Goal: Check status: Check status

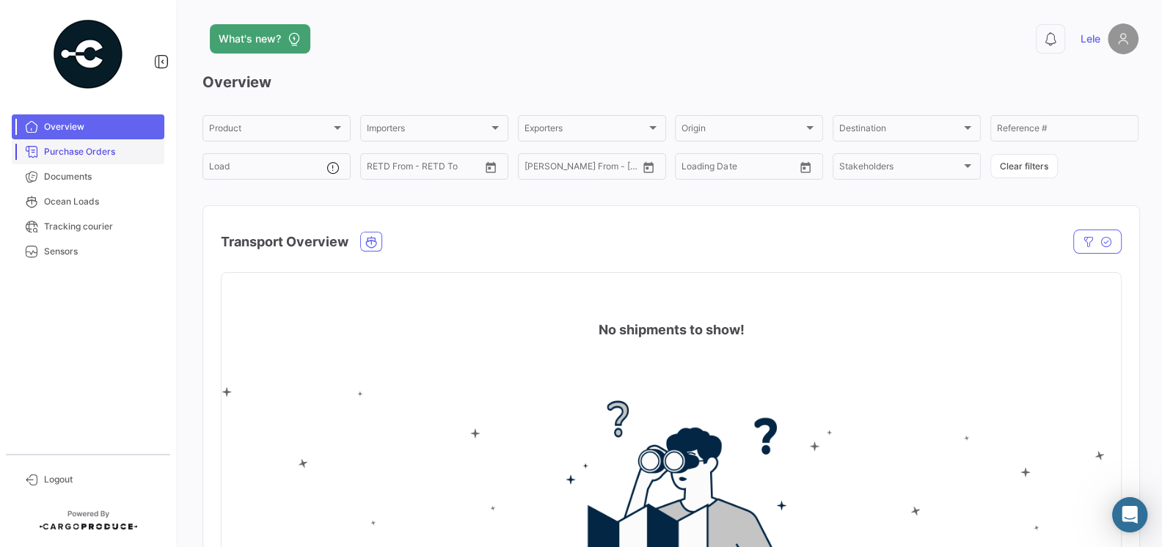
click at [119, 150] on span "Purchase Orders" at bounding box center [101, 151] width 114 height 13
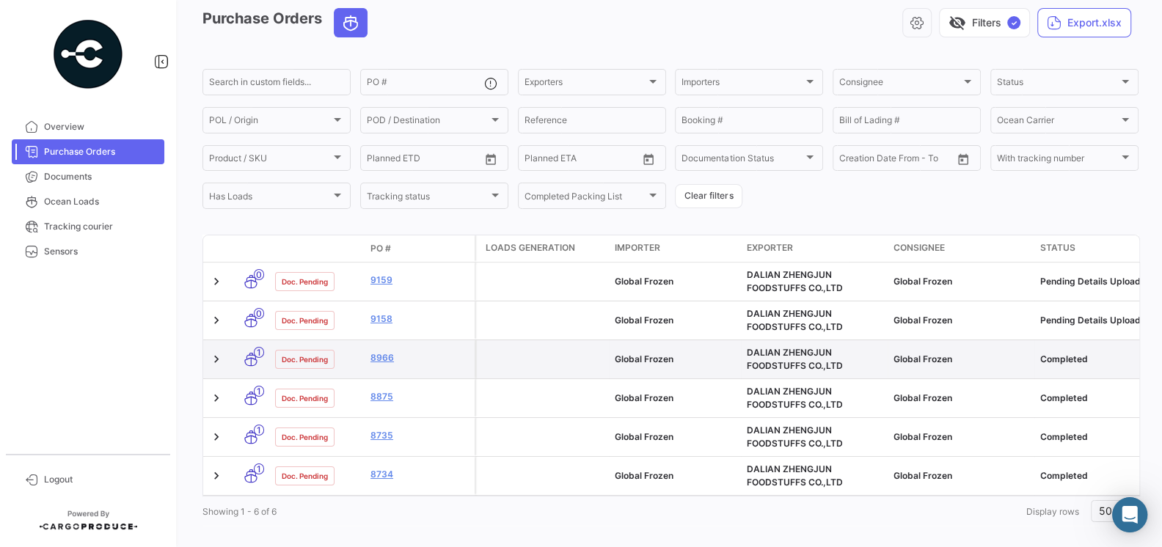
scroll to position [65, 0]
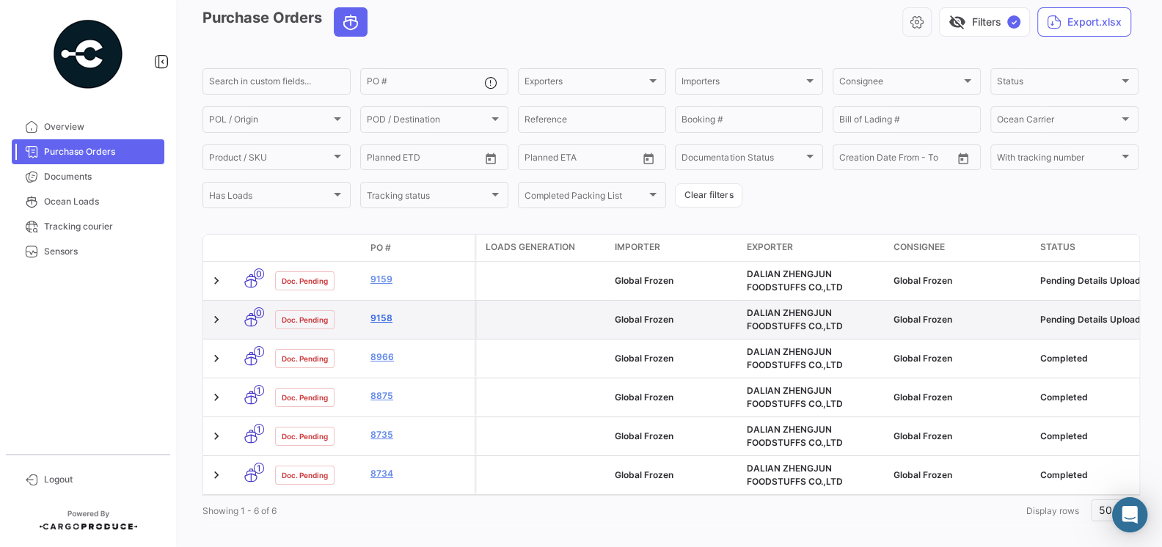
click at [384, 320] on link "9158" at bounding box center [419, 318] width 98 height 13
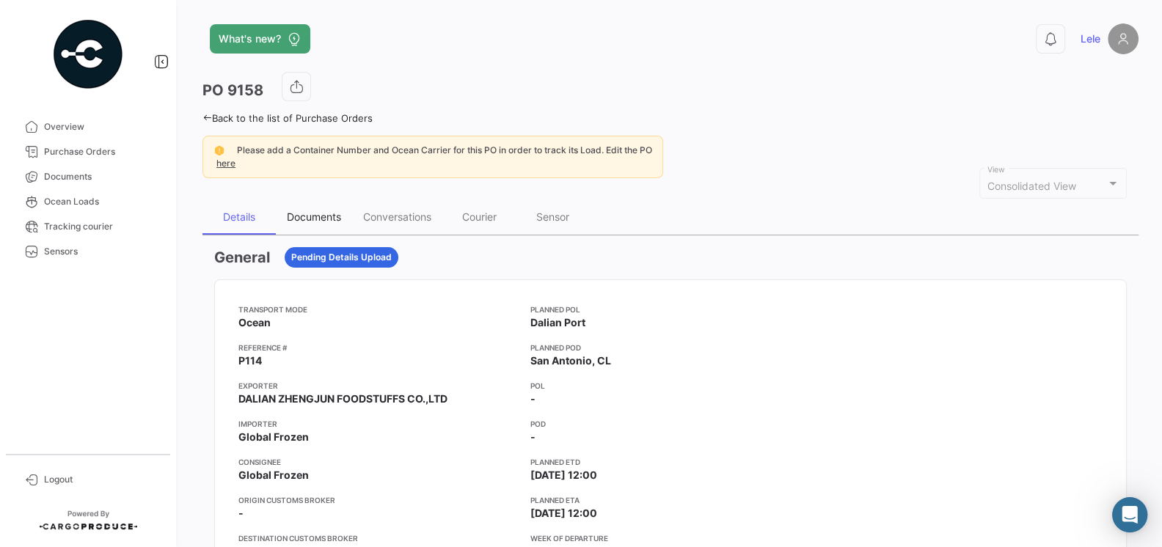
click at [303, 215] on div "Documents" at bounding box center [314, 216] width 54 height 12
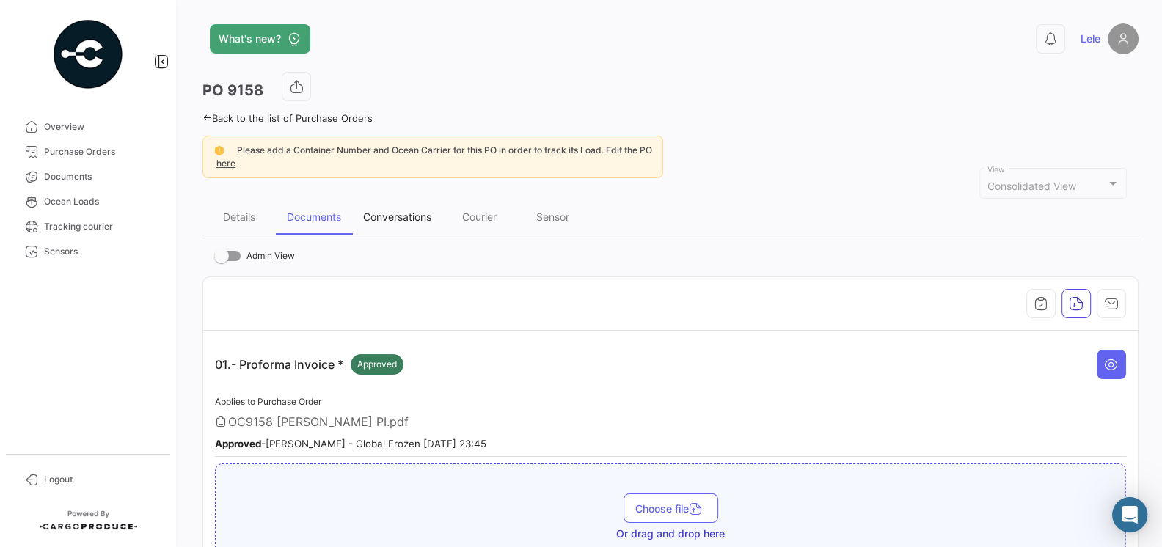
click at [403, 215] on div "Conversations" at bounding box center [397, 216] width 68 height 12
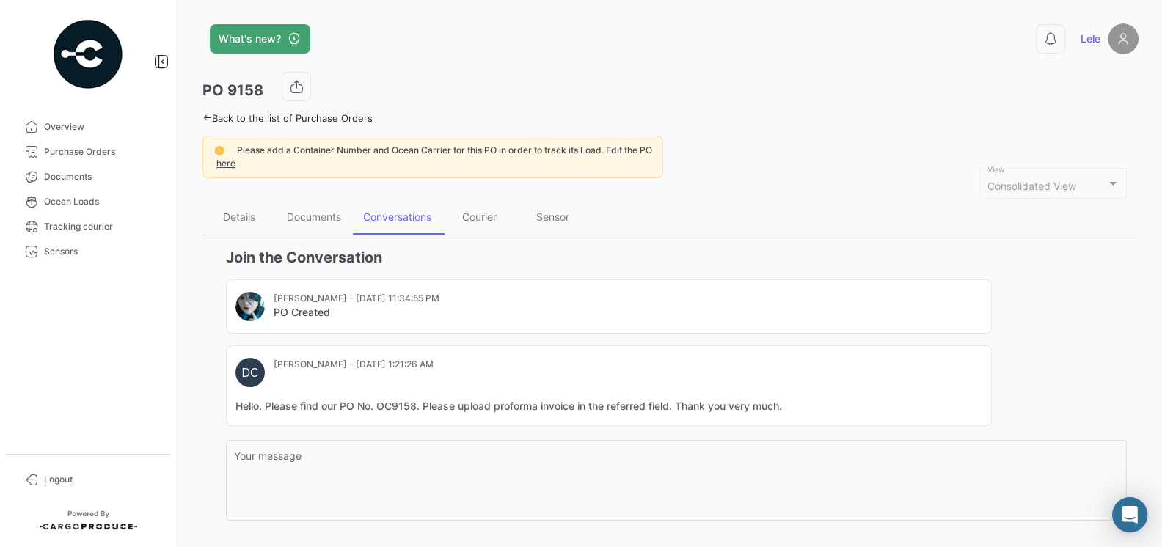
scroll to position [76, 0]
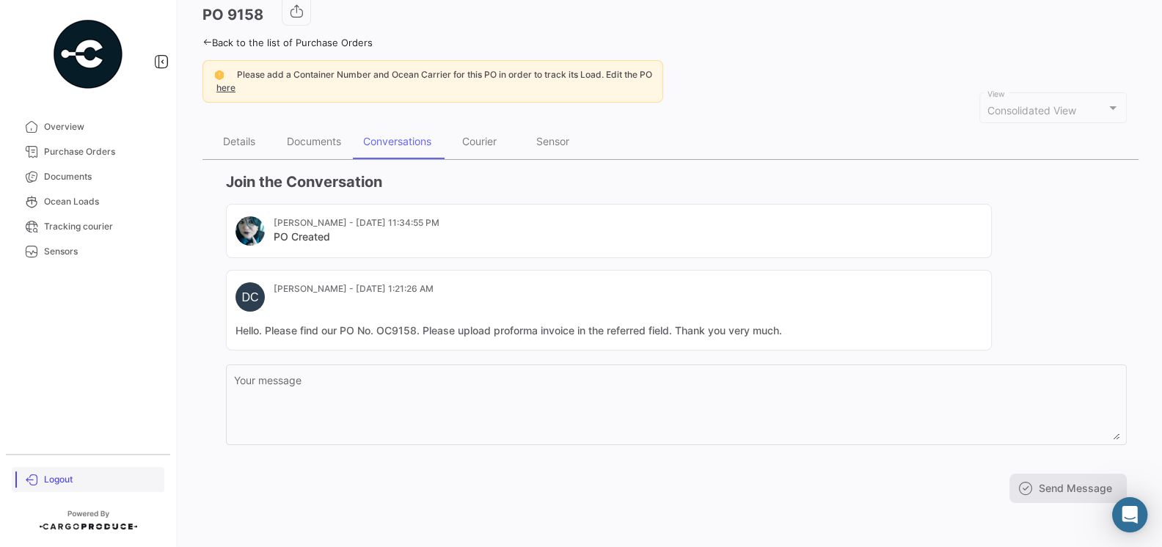
click at [71, 471] on link "Logout" at bounding box center [88, 479] width 153 height 25
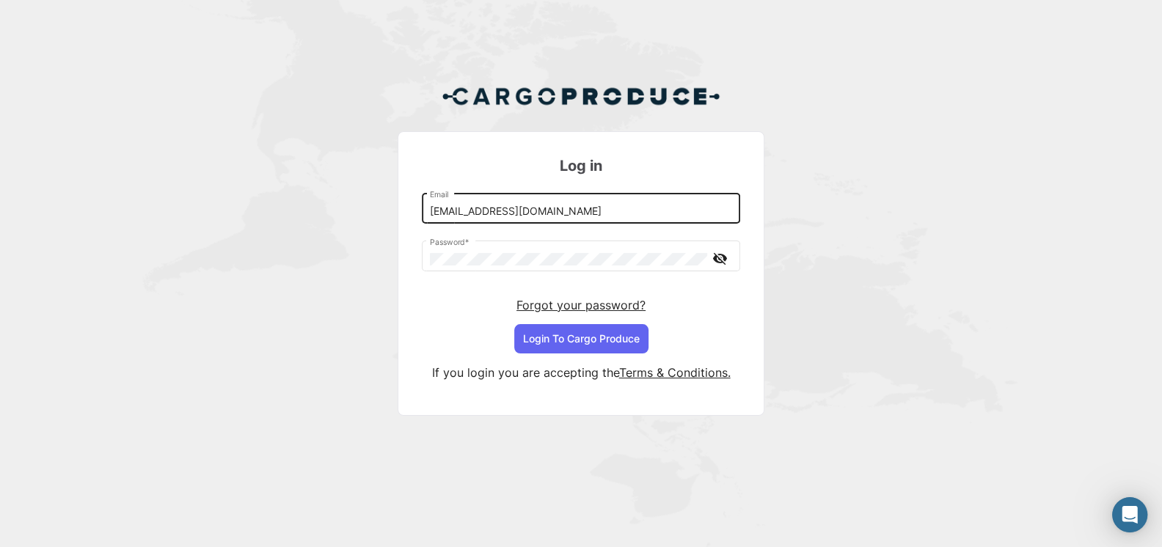
click at [532, 210] on input "[EMAIL_ADDRESS][DOMAIN_NAME]" at bounding box center [581, 211] width 303 height 12
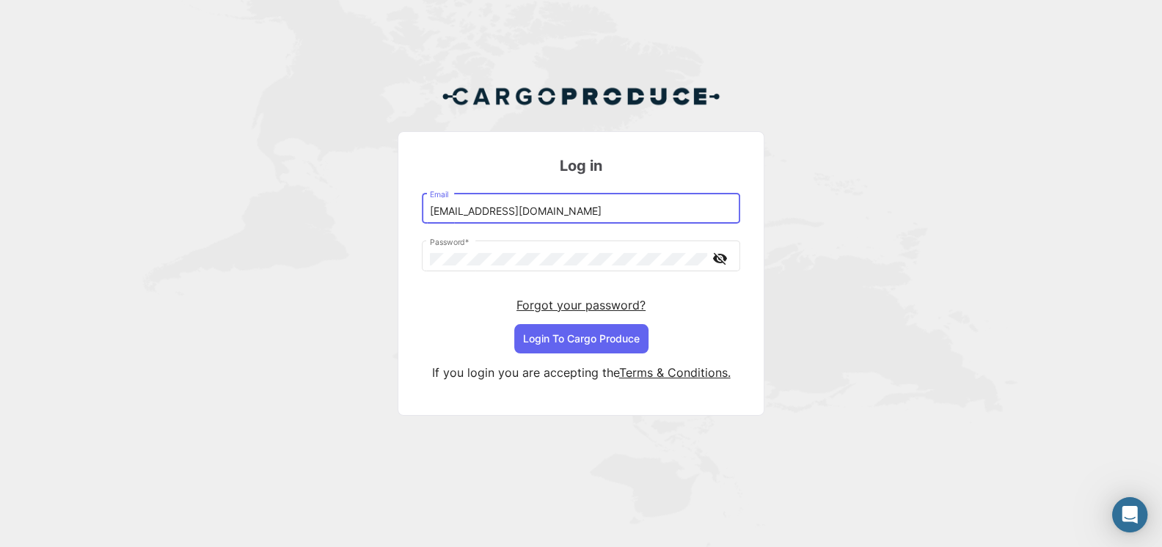
type input "[EMAIL_ADDRESS][DOMAIN_NAME]"
click at [580, 348] on button "Login To Cargo Produce" at bounding box center [581, 338] width 134 height 29
